Goal: Information Seeking & Learning: Learn about a topic

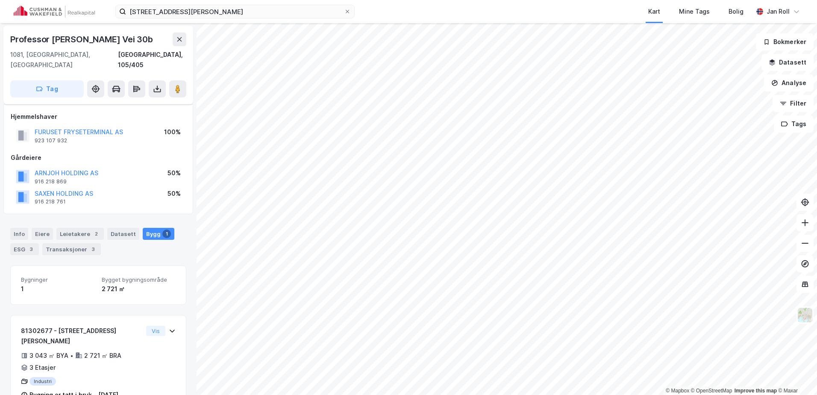
scroll to position [17, 0]
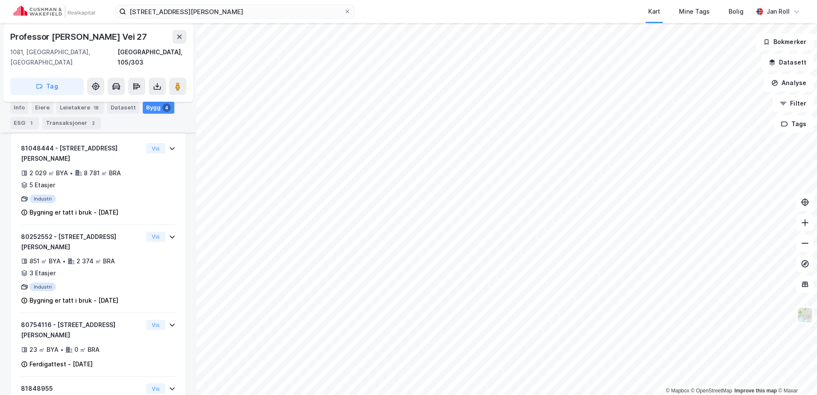
scroll to position [170, 0]
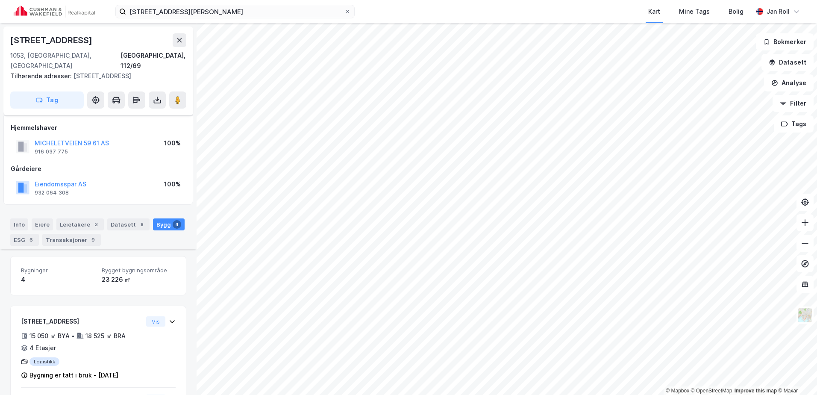
scroll to position [129, 0]
